Goal: Information Seeking & Learning: Get advice/opinions

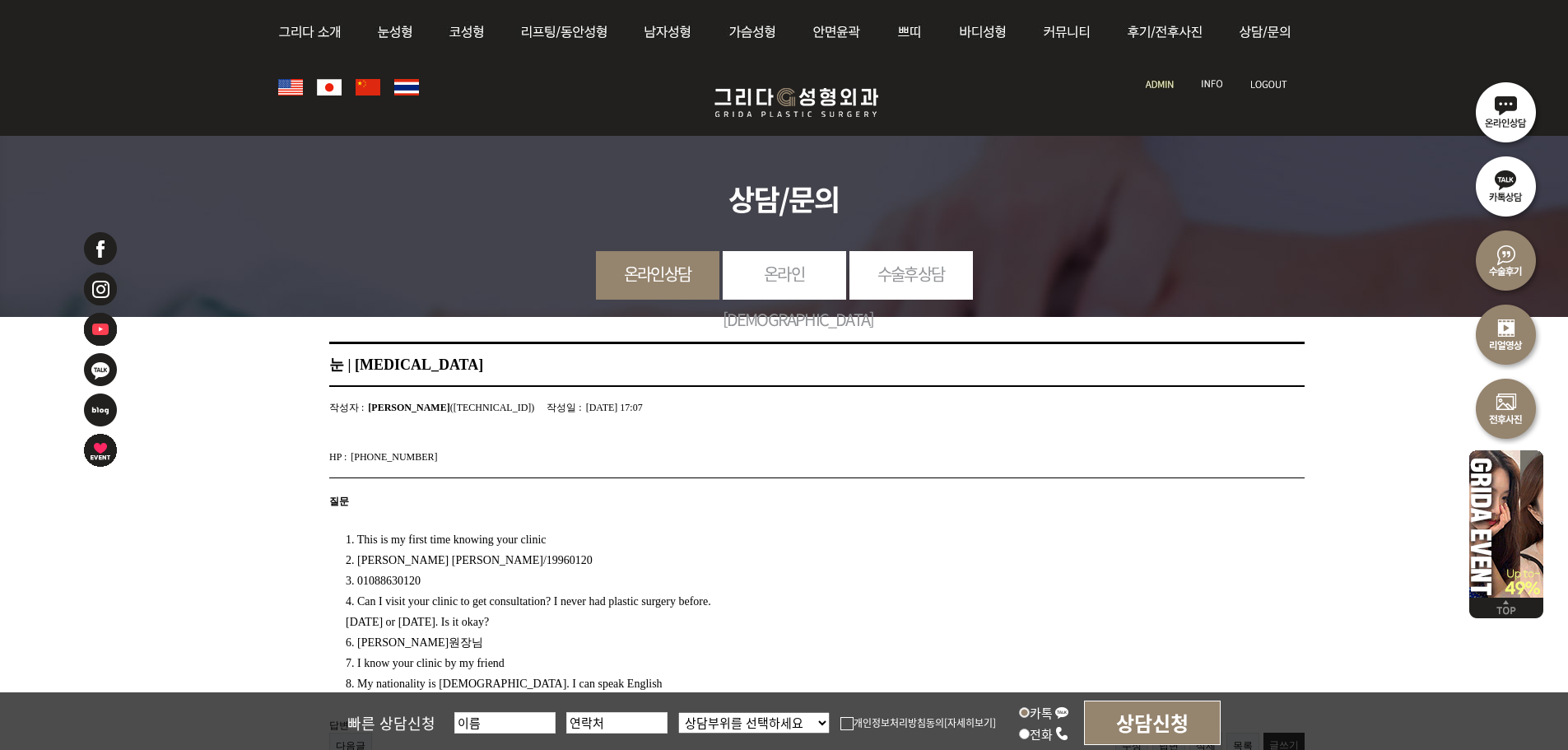
scroll to position [331, 0]
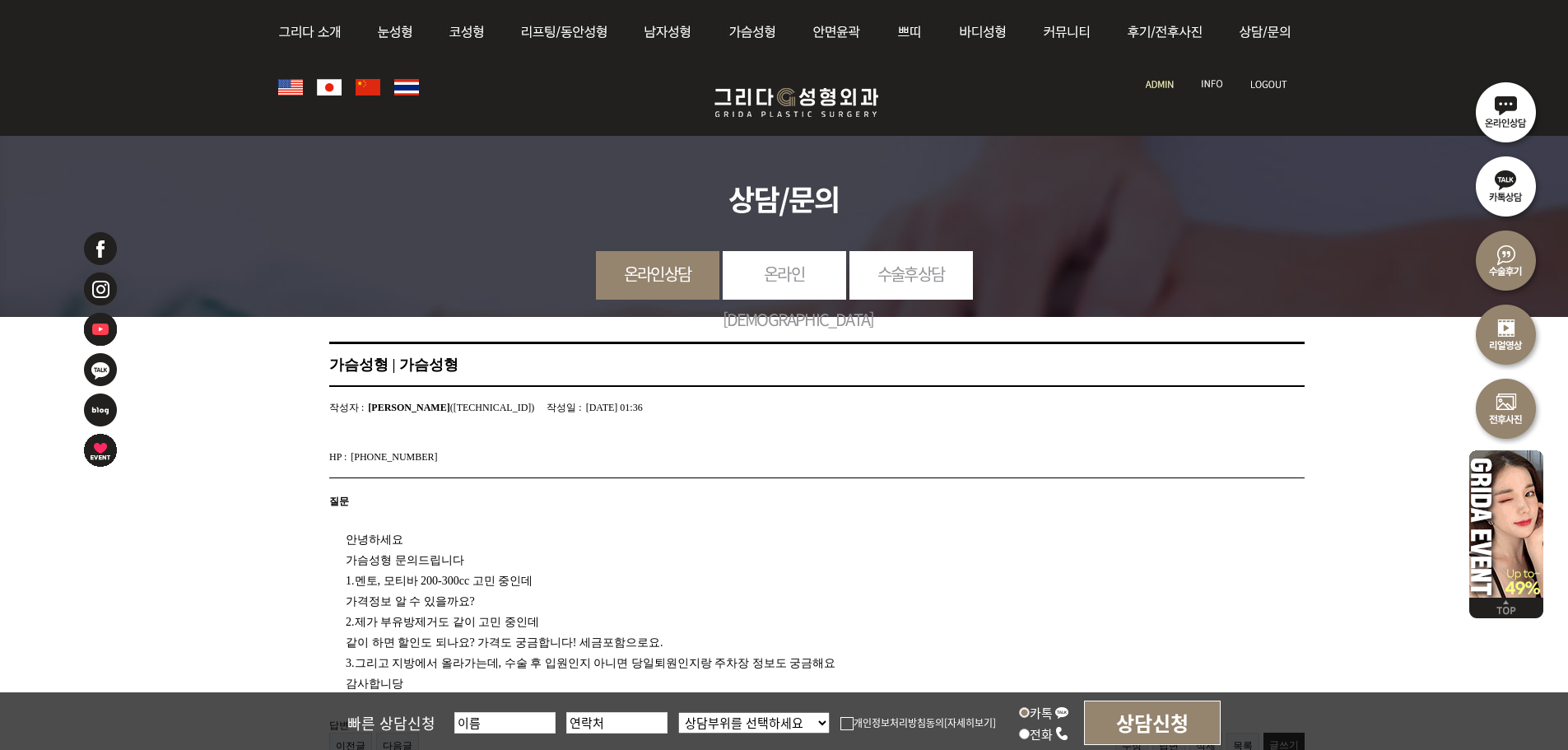
scroll to position [329, 0]
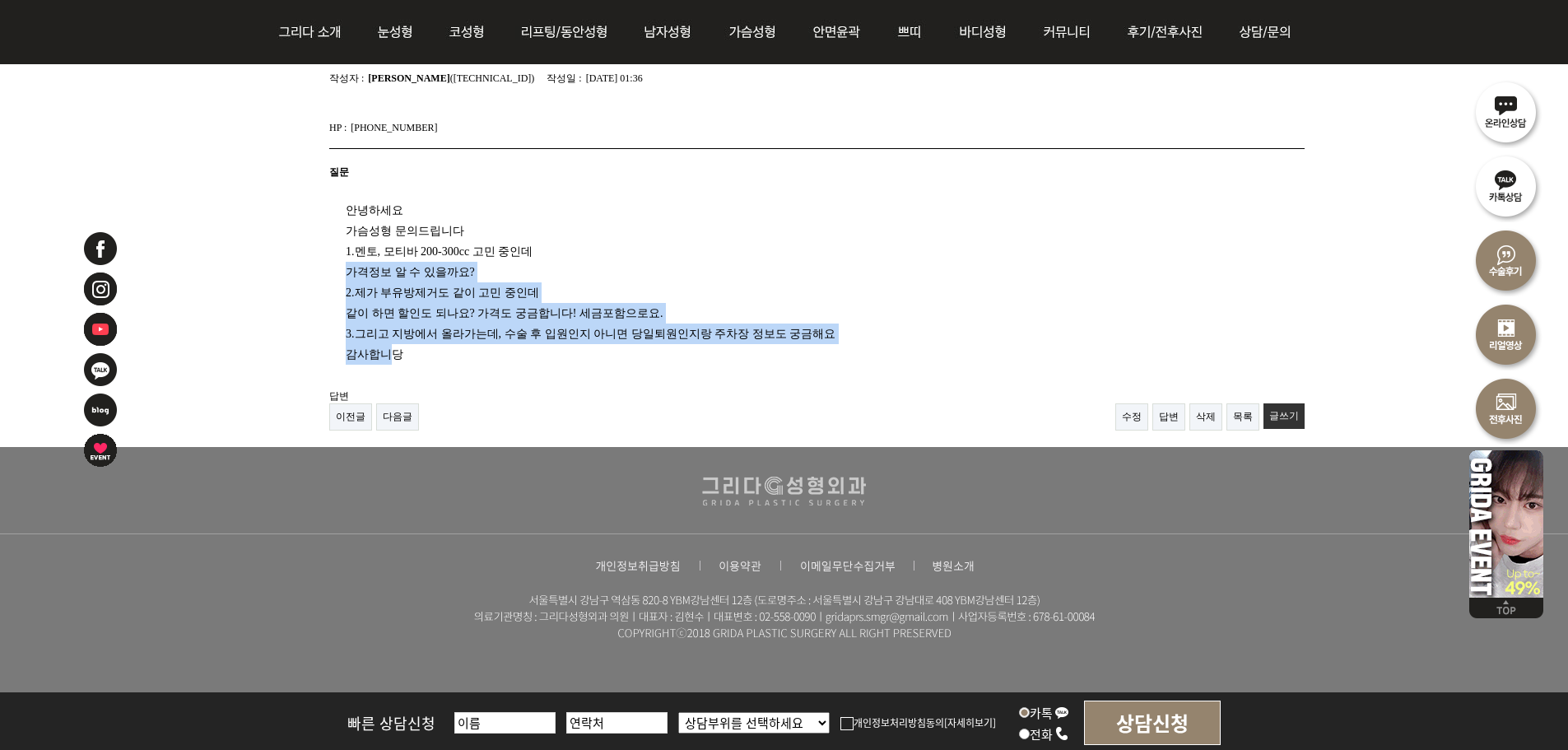
drag, startPoint x: 348, startPoint y: 267, endPoint x: 387, endPoint y: 343, distance: 85.4
click at [387, 343] on div "안녕하세요 가슴성형 문의드립니다 1.멘토, 모티바 200-300cc 고민 중인데 가격정보 알 수 있을까요? 2.제가 부유방제거도 같이 고민 중…" at bounding box center [796, 276] width 934 height 177
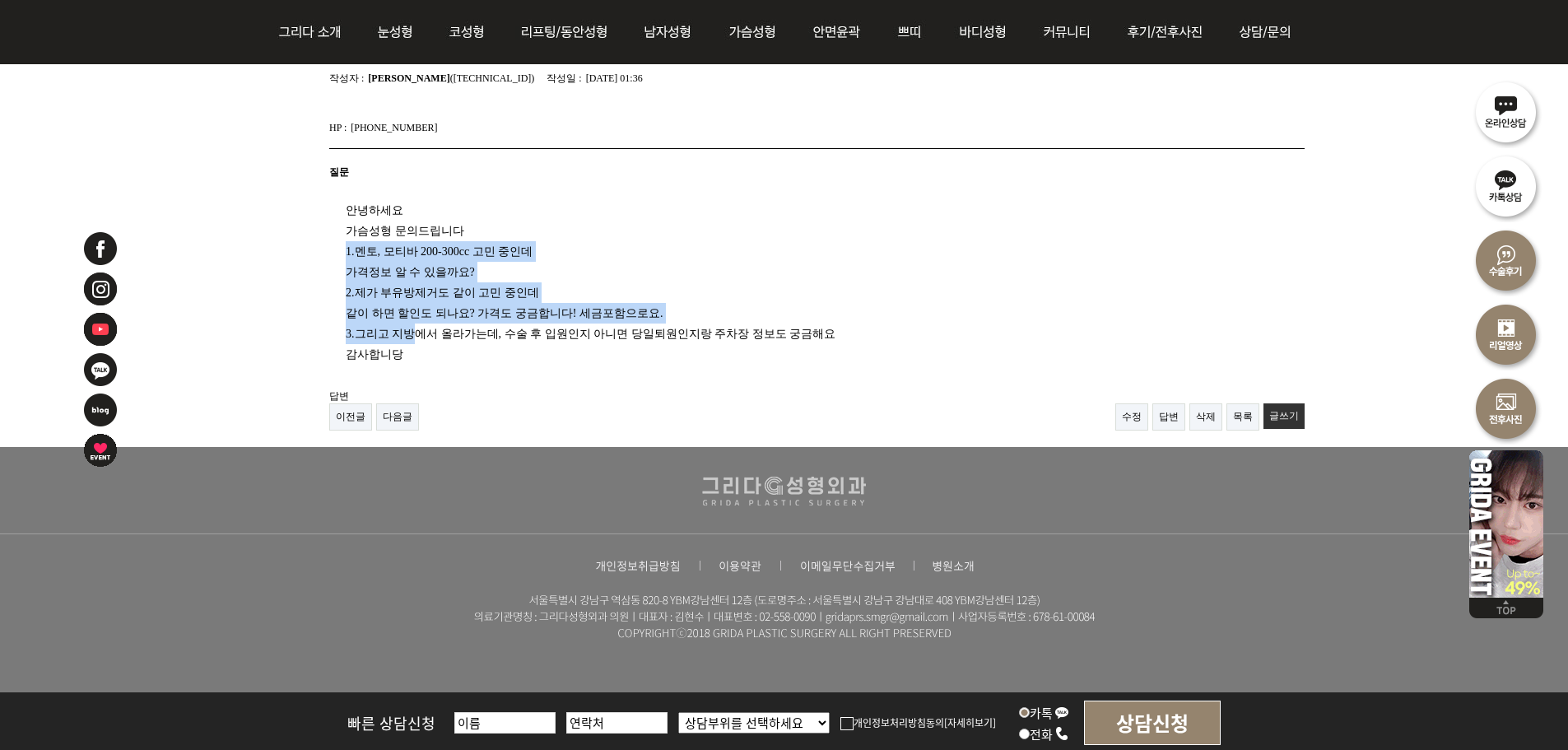
drag, startPoint x: 421, startPoint y: 338, endPoint x: 331, endPoint y: 255, distance: 122.4
click at [331, 255] on div "안녕하세요 가슴성형 문의드립니다 1.멘토, 모티바 200-300cc 고민 중인데 가격정보 알 수 있을까요? 2.제가 부유방제거도 같이 고민 중…" at bounding box center [796, 276] width 934 height 177
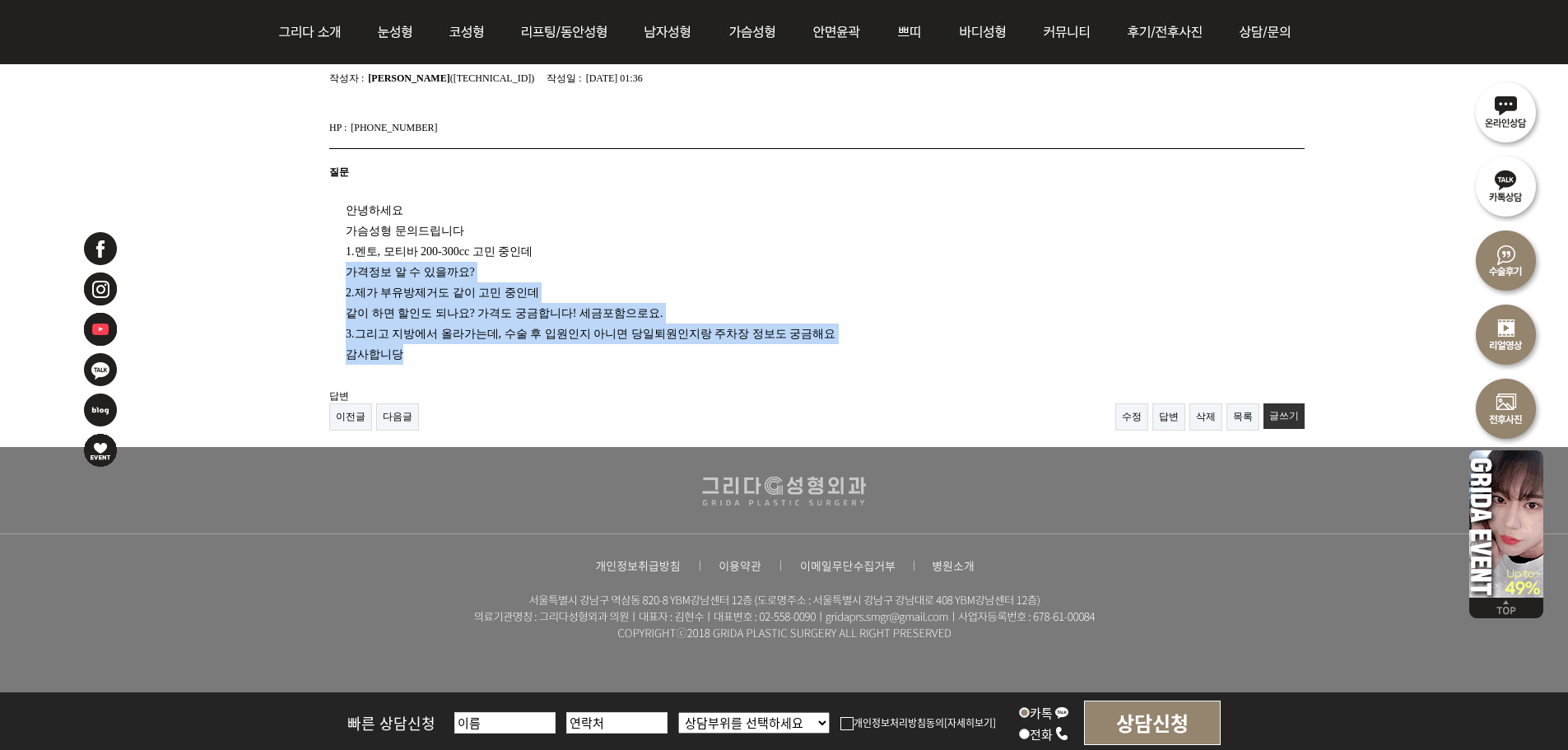
drag, startPoint x: 341, startPoint y: 286, endPoint x: 418, endPoint y: 351, distance: 100.8
click at [418, 351] on div "안녕하세요 가슴성형 문의드립니다 1.멘토, 모티바 200-300cc 고민 중인데 가격정보 알 수 있을까요? 2.제가 부유방제거도 같이 고민 중…" at bounding box center [796, 276] width 934 height 177
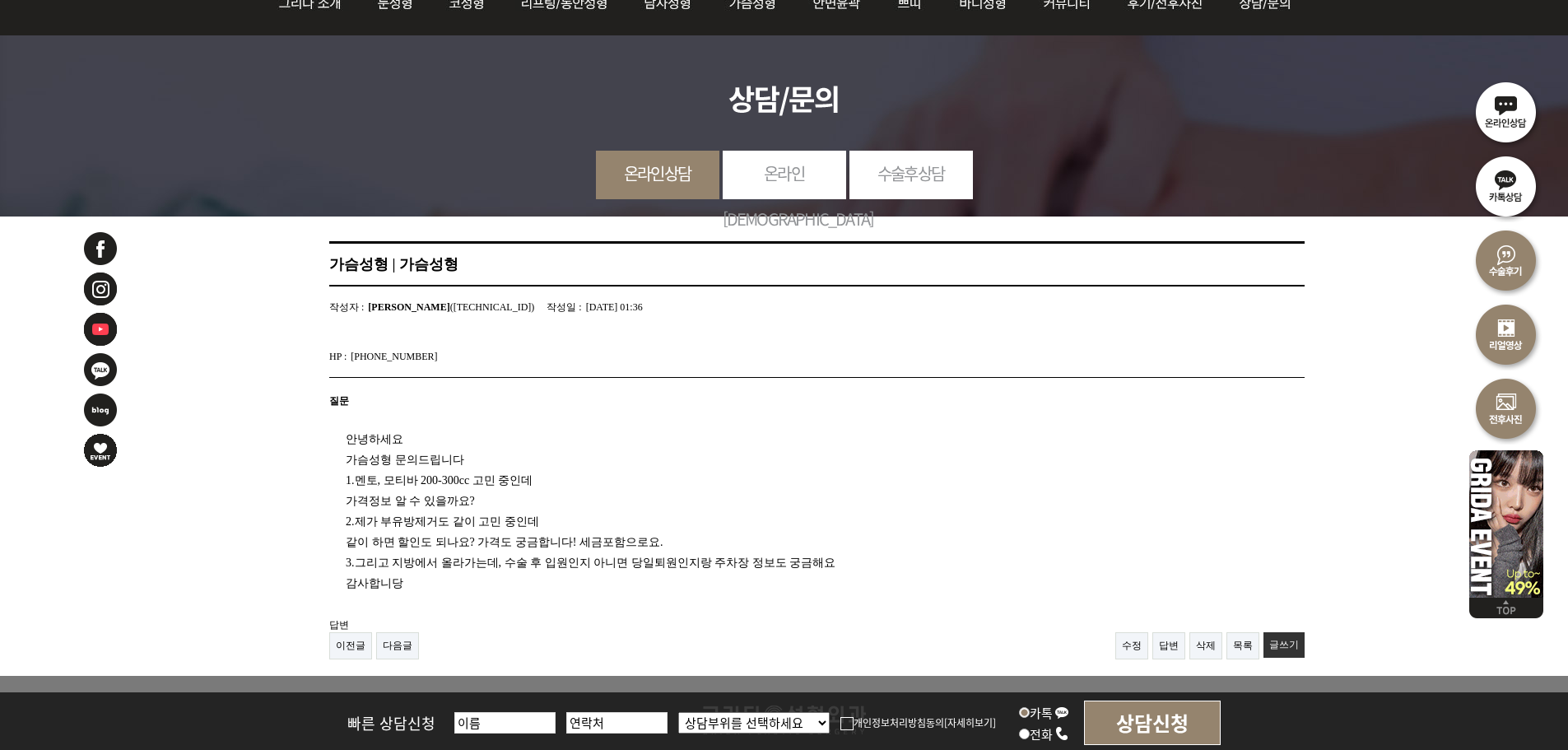
scroll to position [0, 0]
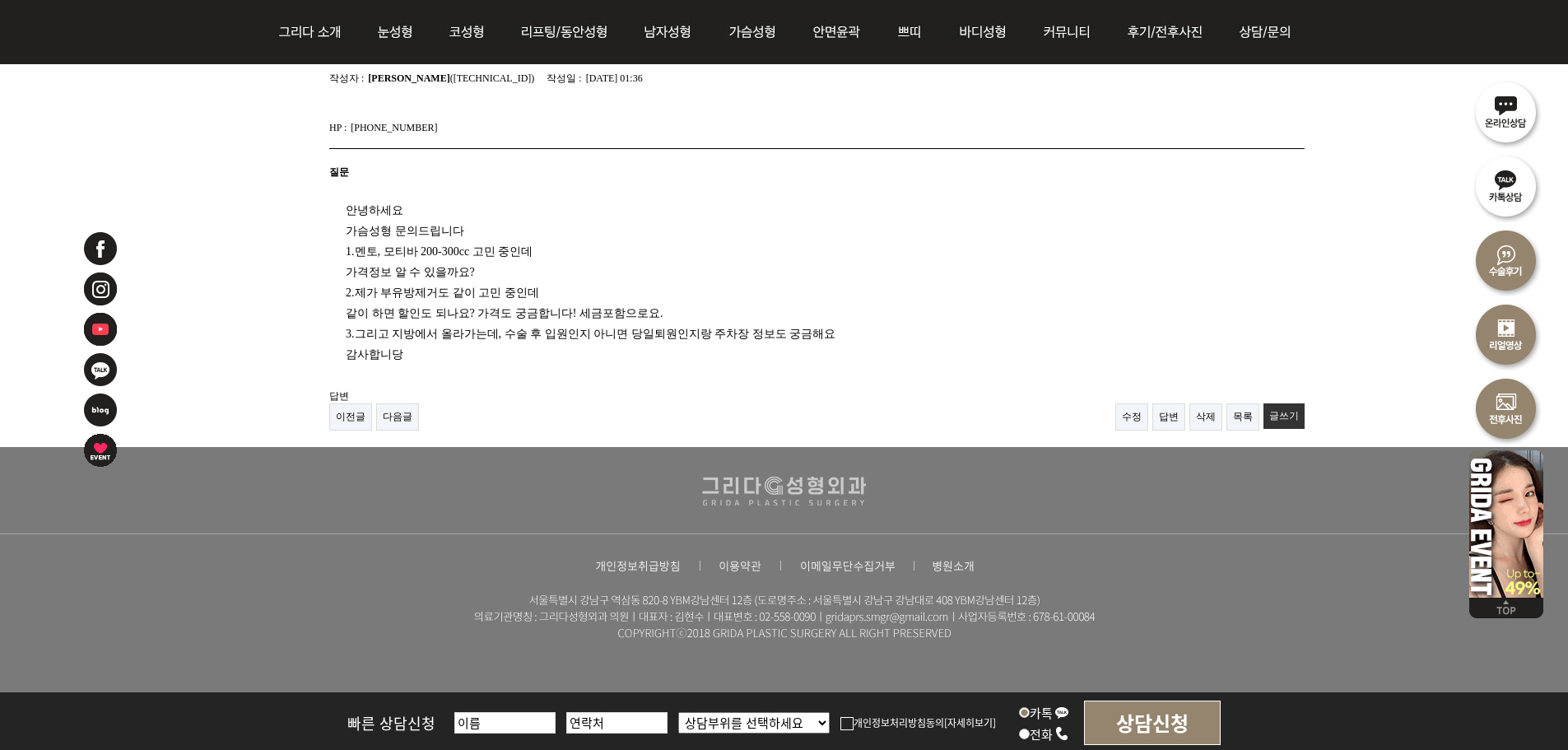
scroll to position [247, 0]
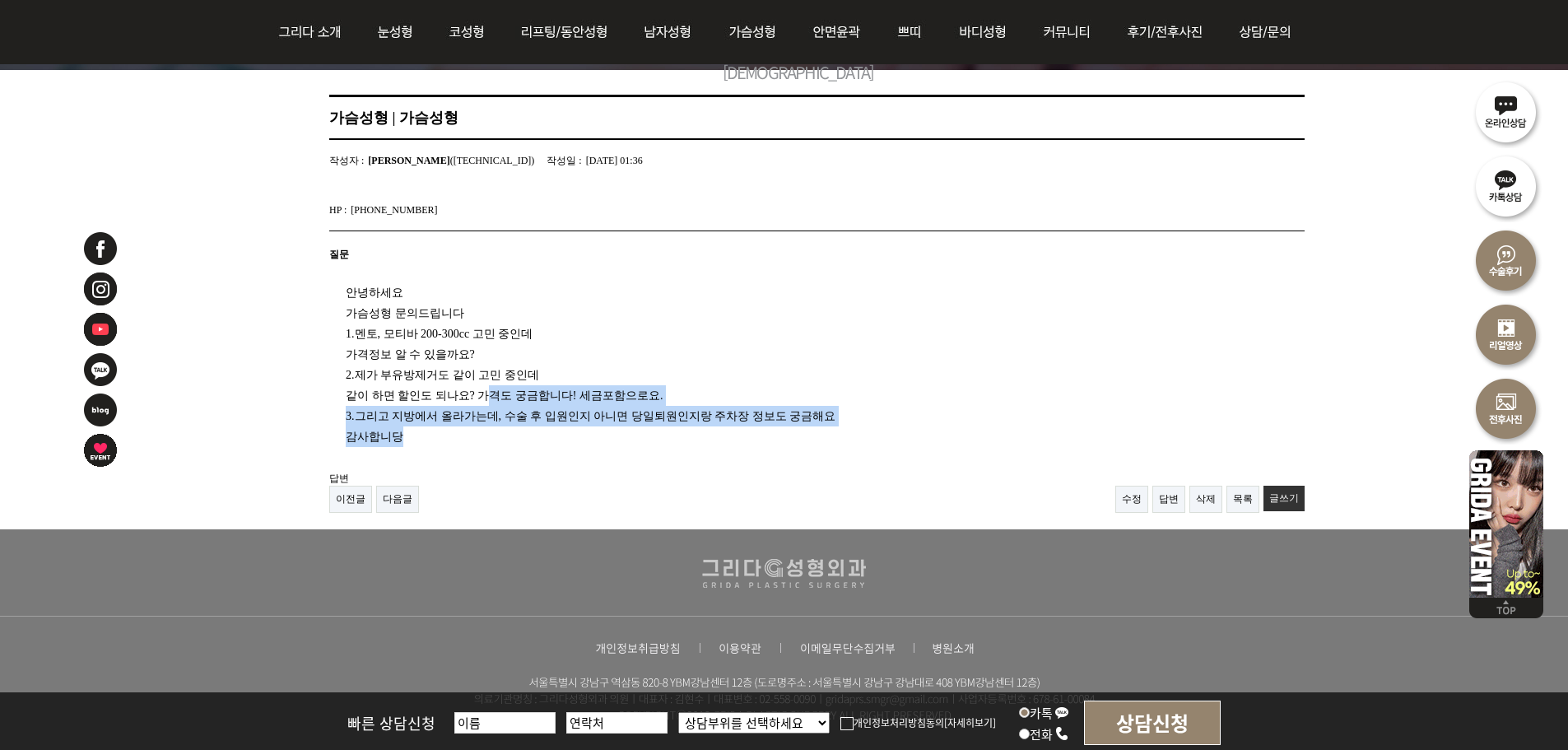
drag, startPoint x: 490, startPoint y: 400, endPoint x: 483, endPoint y: 431, distance: 31.8
click at [483, 431] on div "안녕하세요 가슴성형 문의드립니다 1.멘토, 모티바 200-300cc 고민 중인데 가격정보 알 수 있을까요? 2.제가 부유방제거도 같이 고민 중…" at bounding box center [796, 358] width 934 height 177
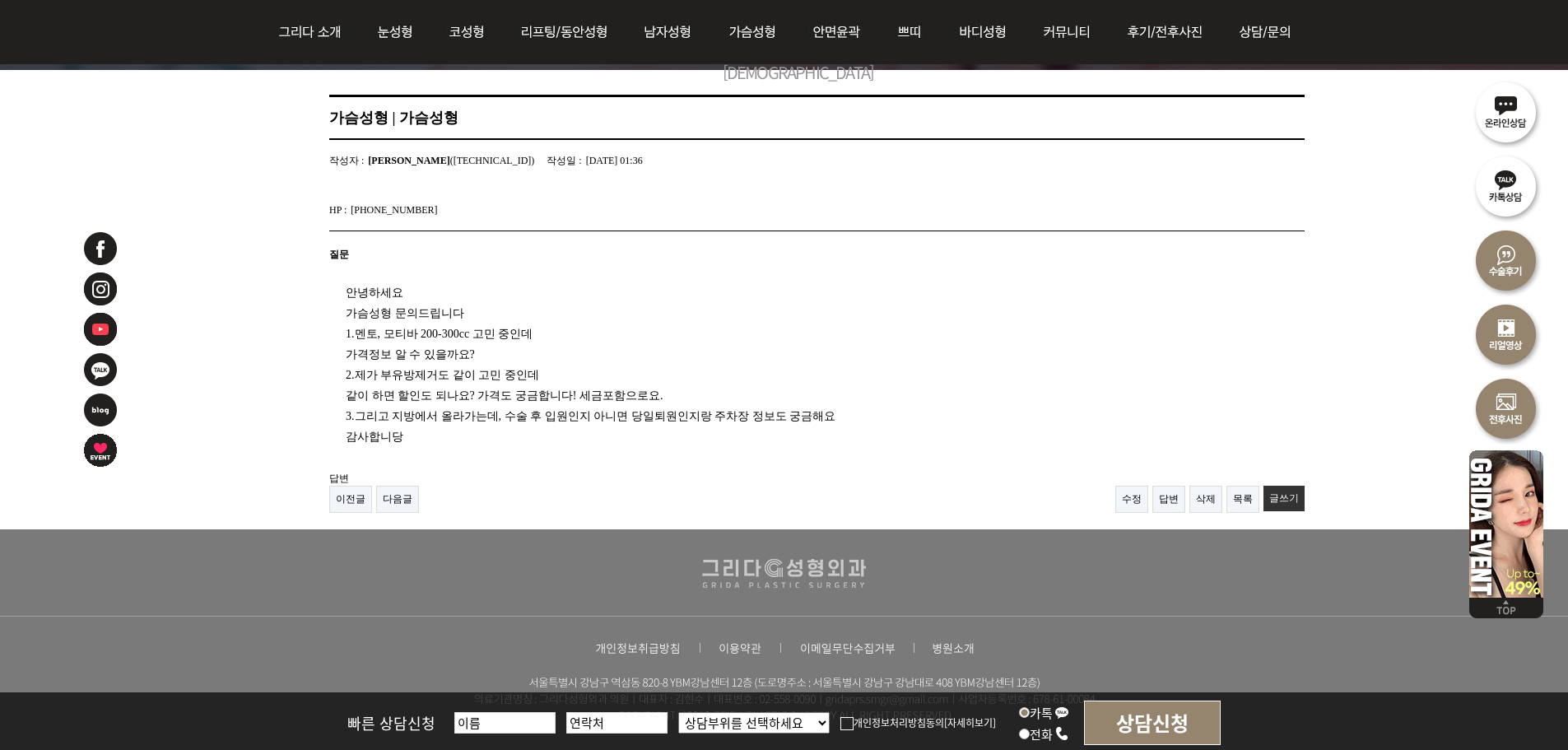
click at [1365, 221] on div "가슴성형 | 가슴성형 페이지 정보 작성자 : [PERSON_NAME] ([TECHNICAL_ID]) 작성일 : [DATE] 01:36 HP :…" at bounding box center [784, 299] width 1568 height 459
